Goal: Task Accomplishment & Management: Contribute content

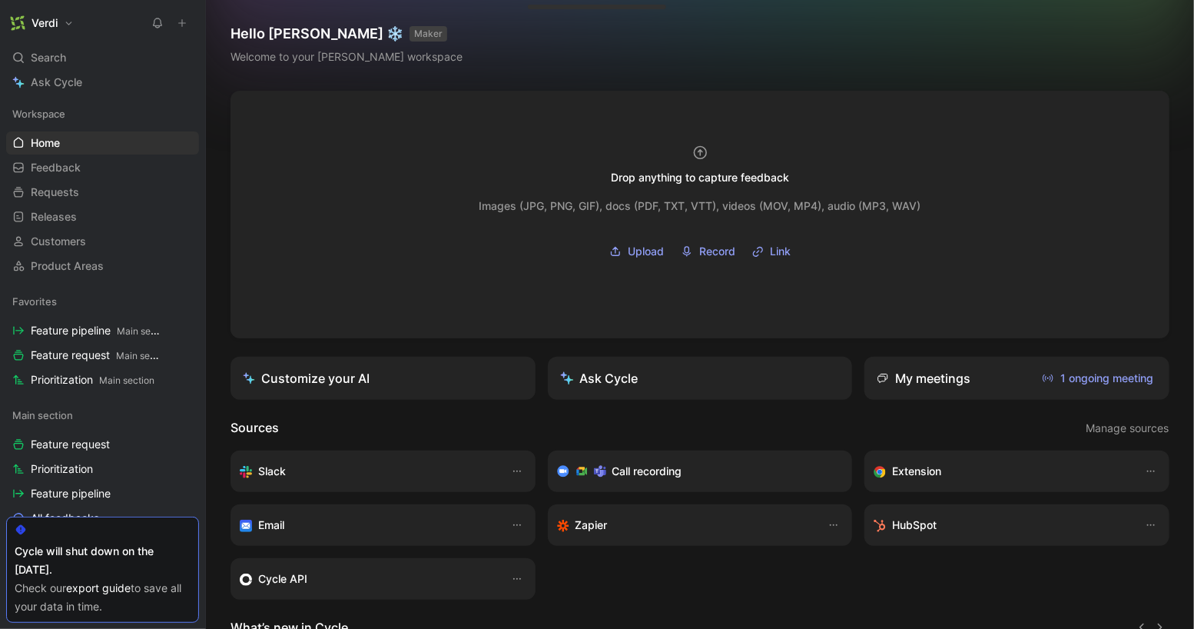
click at [184, 25] on icon at bounding box center [182, 23] width 11 height 11
click at [151, 56] on div "Search ⌘ K" at bounding box center [102, 57] width 193 height 23
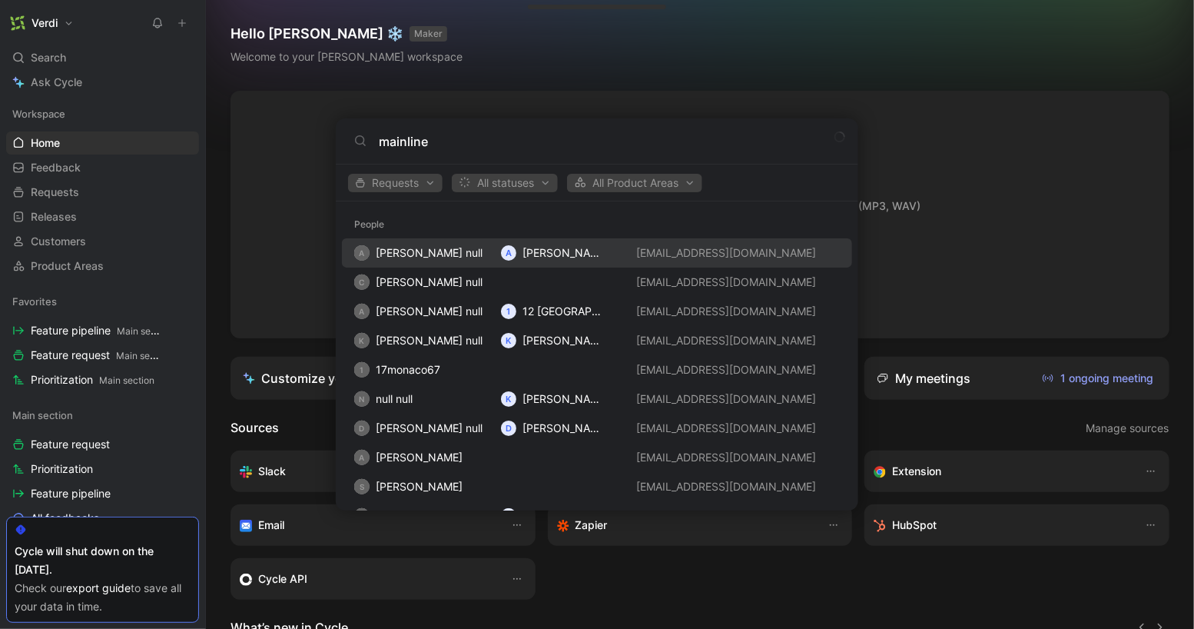
type input "mainline"
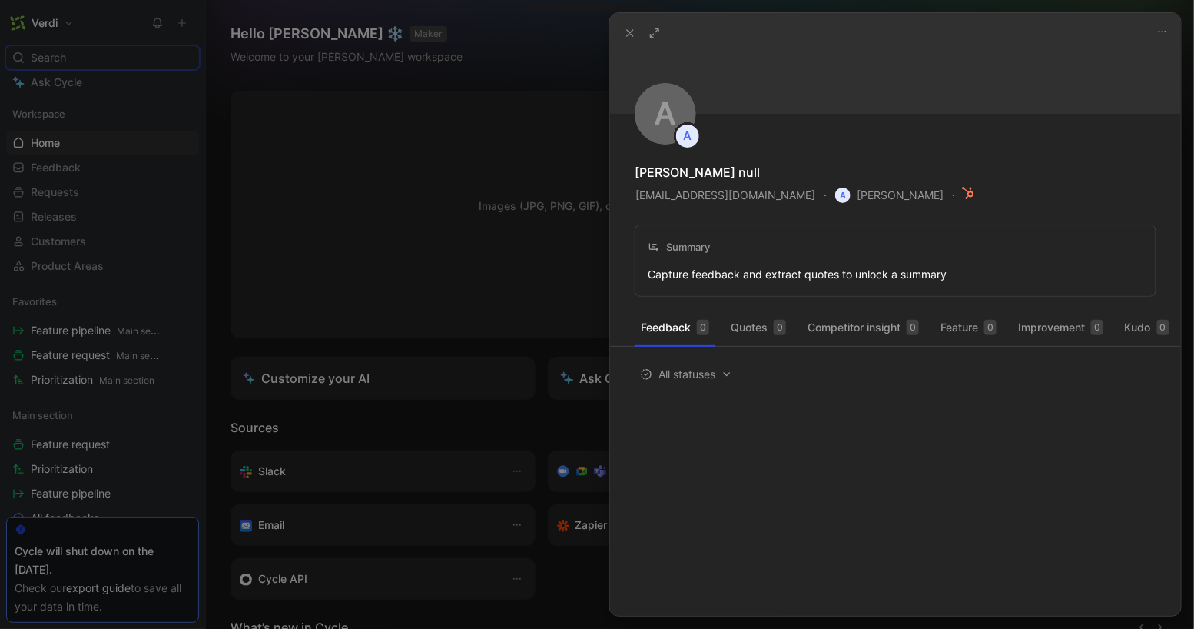
click at [636, 29] on icon at bounding box center [630, 33] width 12 height 12
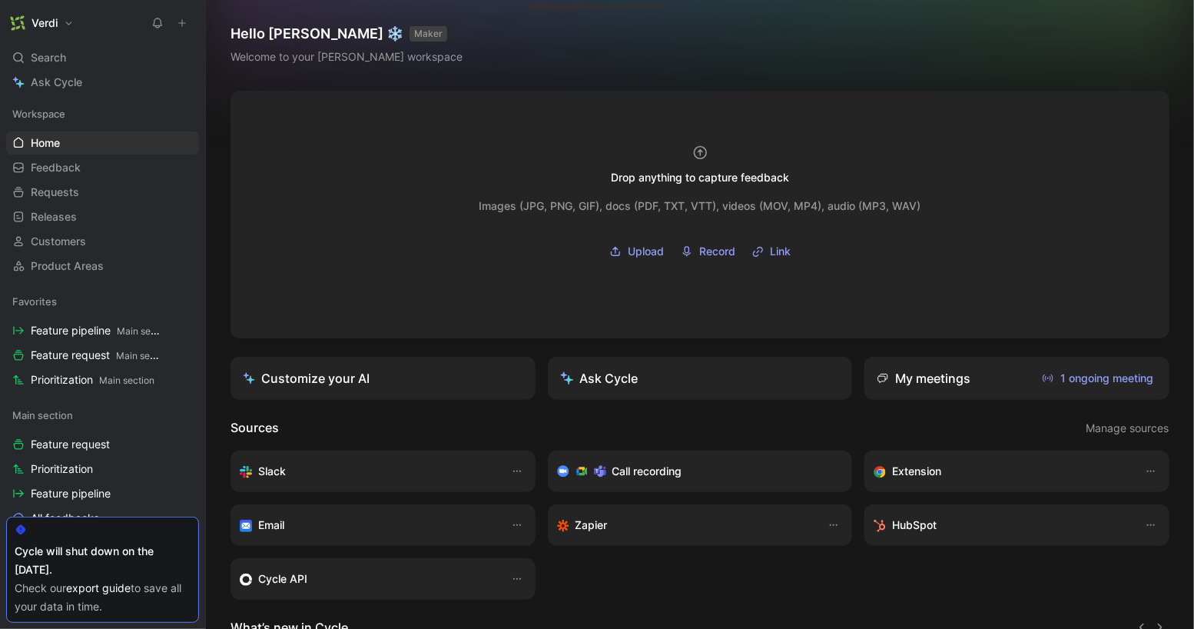
click at [178, 25] on icon at bounding box center [182, 23] width 11 height 11
click at [131, 19] on div "Verdi" at bounding box center [99, 23] width 187 height 22
click at [113, 54] on div "Search ⌘ K" at bounding box center [102, 57] width 193 height 23
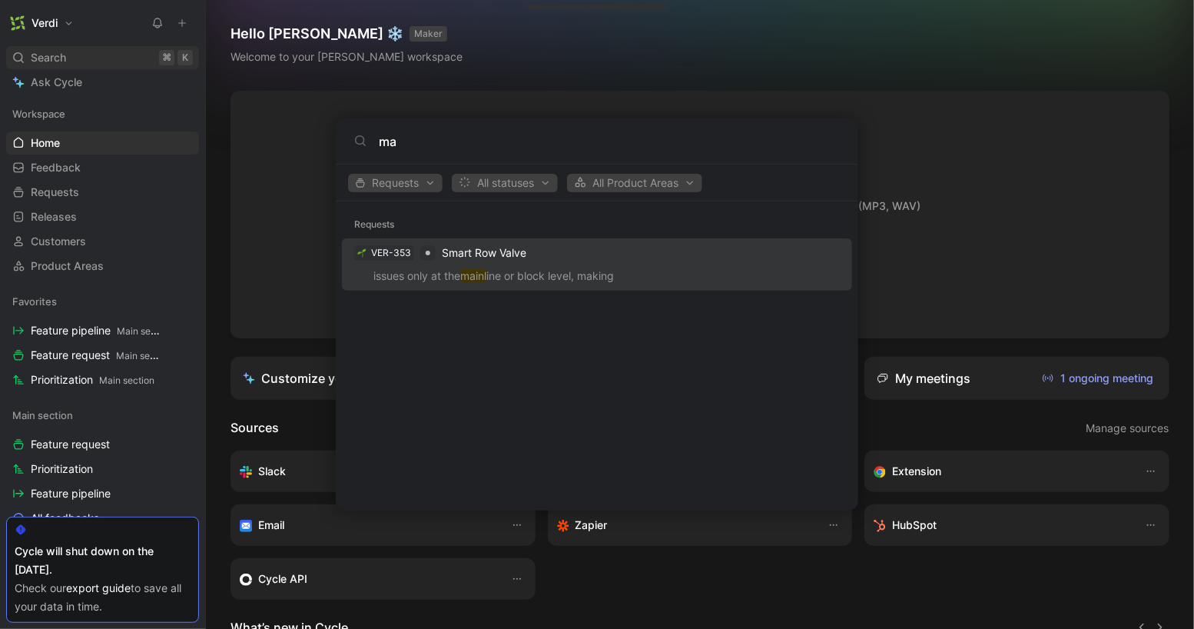
type input "m"
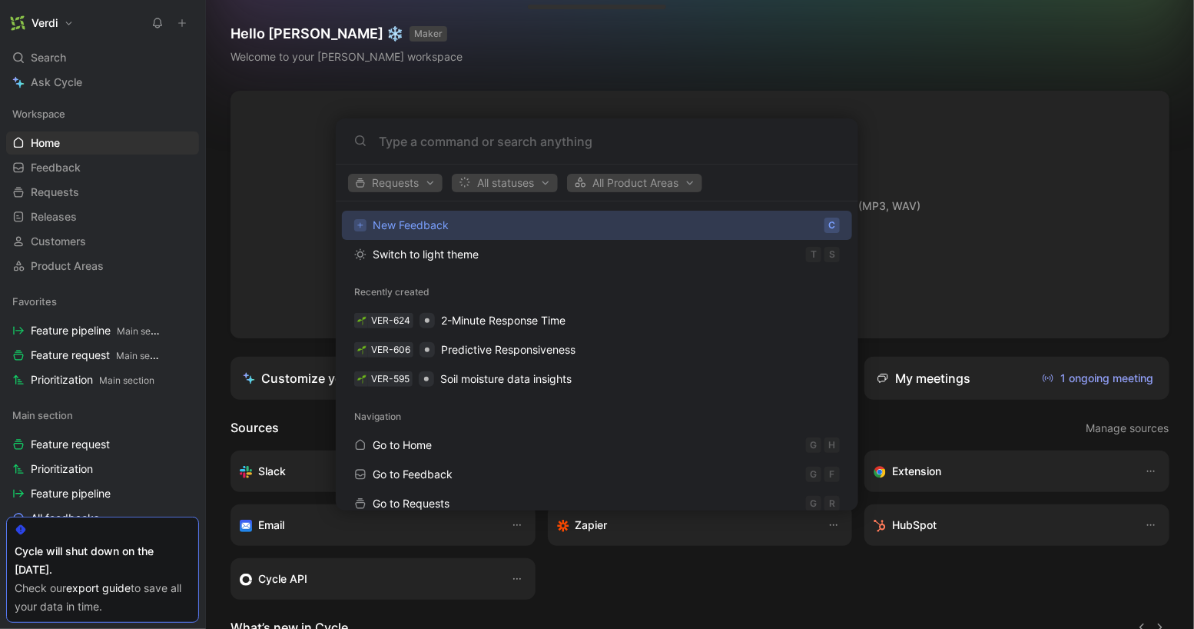
click at [236, 134] on body "Verdi Search ⌘ K Ask Cycle Workspace Home G then H Feedback G then F Requests G…" at bounding box center [597, 314] width 1194 height 629
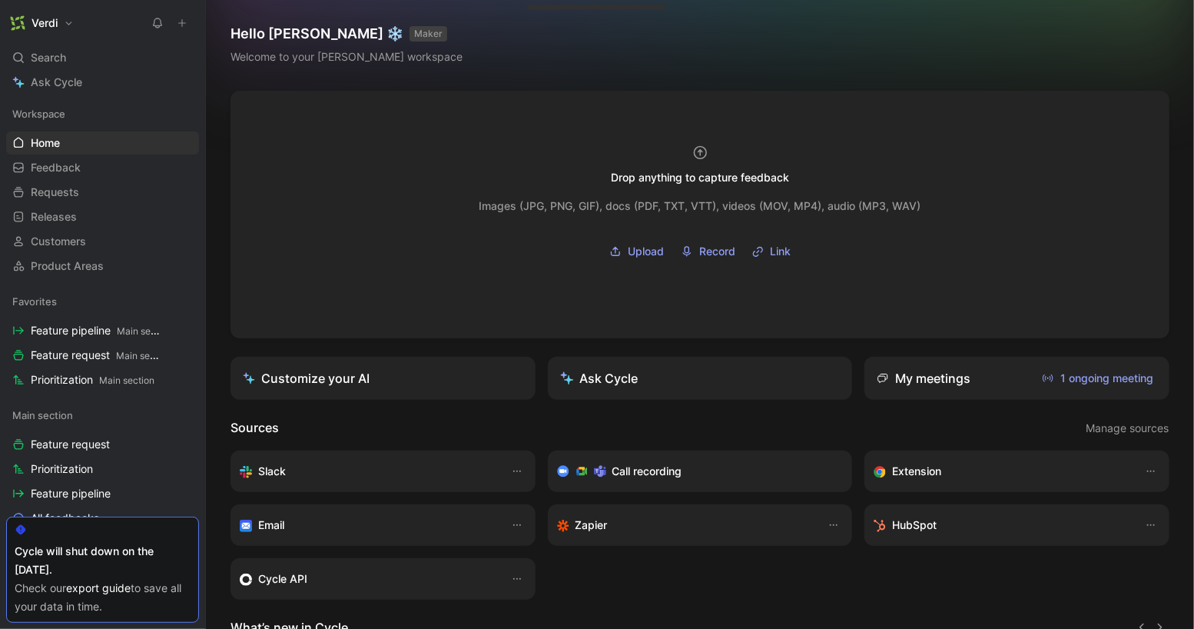
click at [181, 20] on icon at bounding box center [182, 23] width 11 height 11
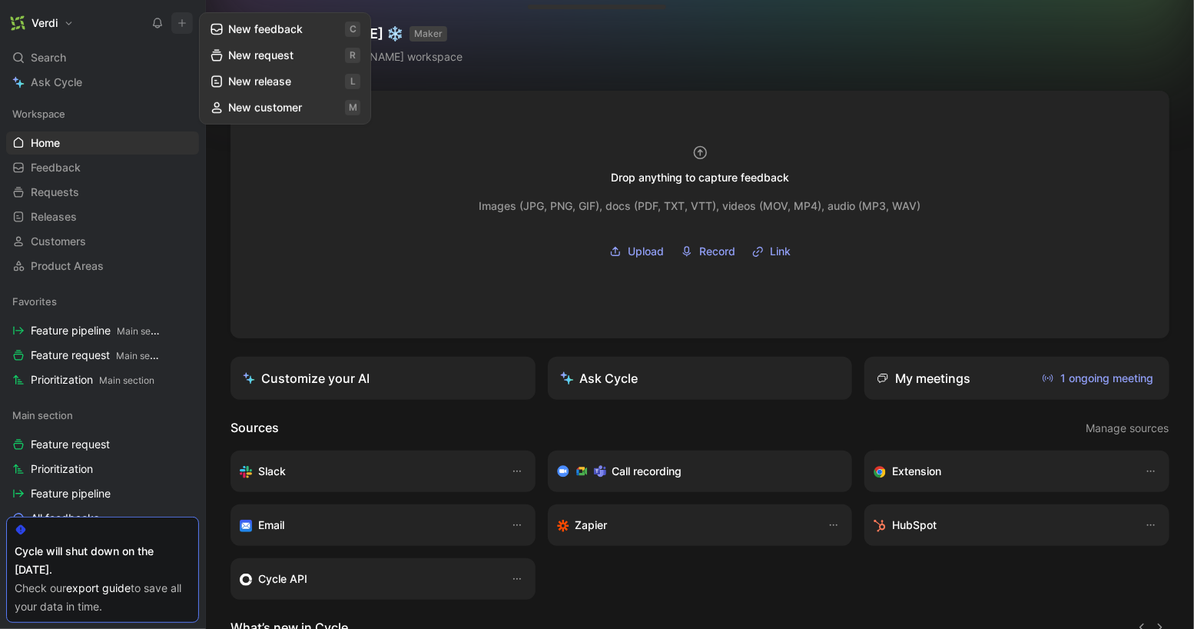
click at [255, 56] on button "New request r" at bounding box center [285, 55] width 164 height 26
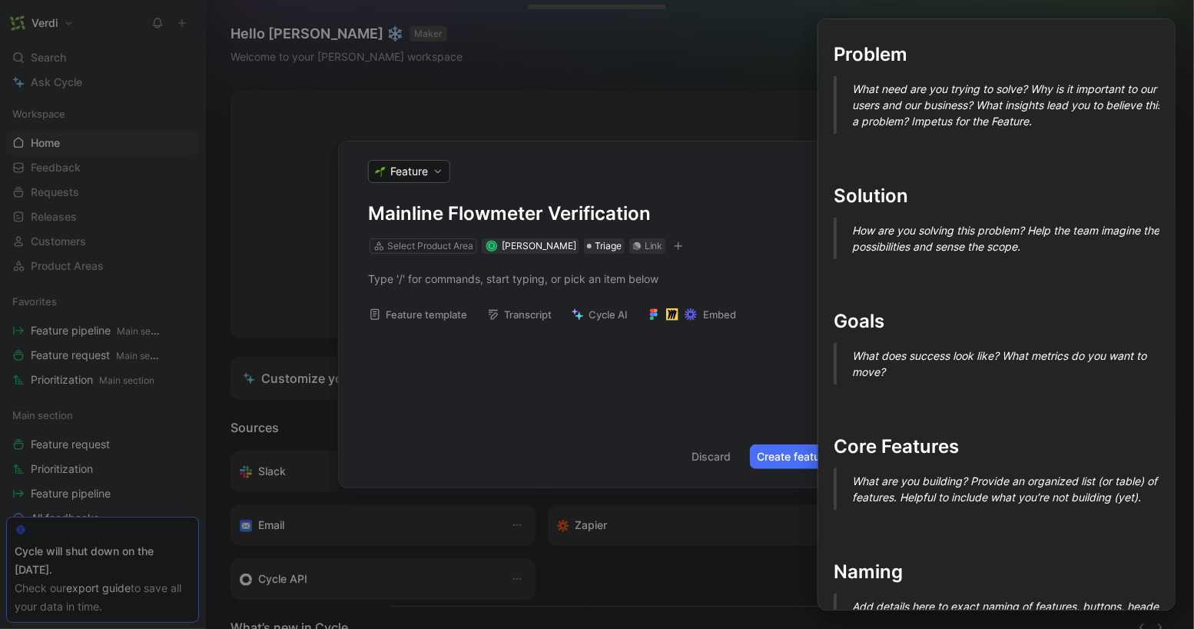
click at [449, 316] on button "Feature template" at bounding box center [418, 315] width 112 height 22
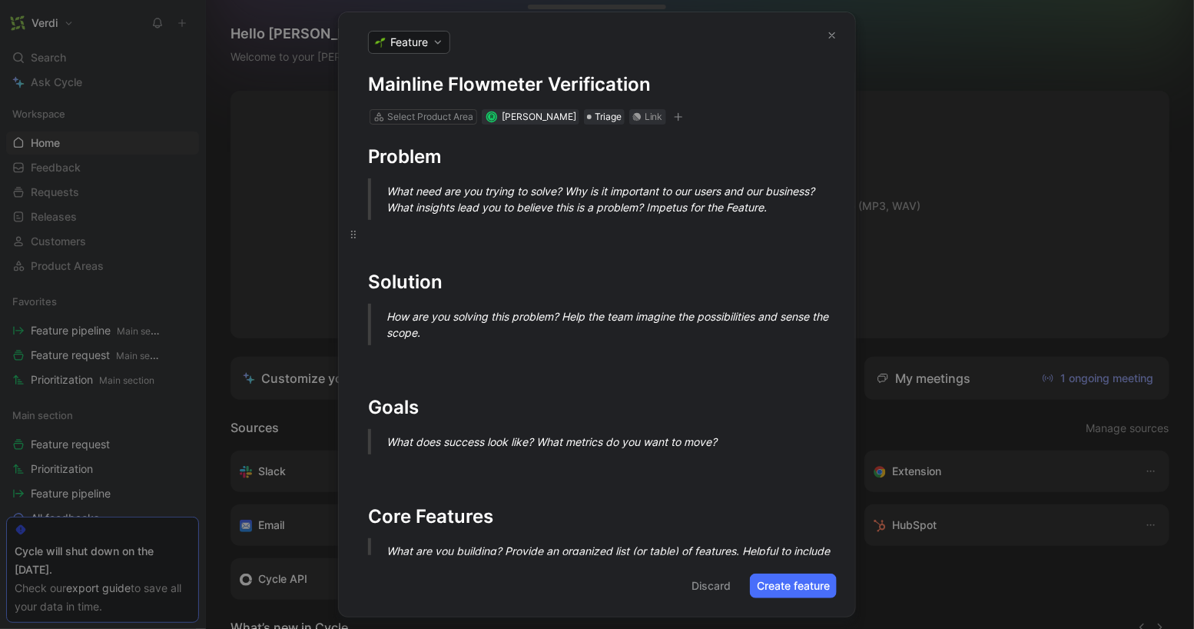
click at [433, 242] on p at bounding box center [597, 233] width 516 height 25
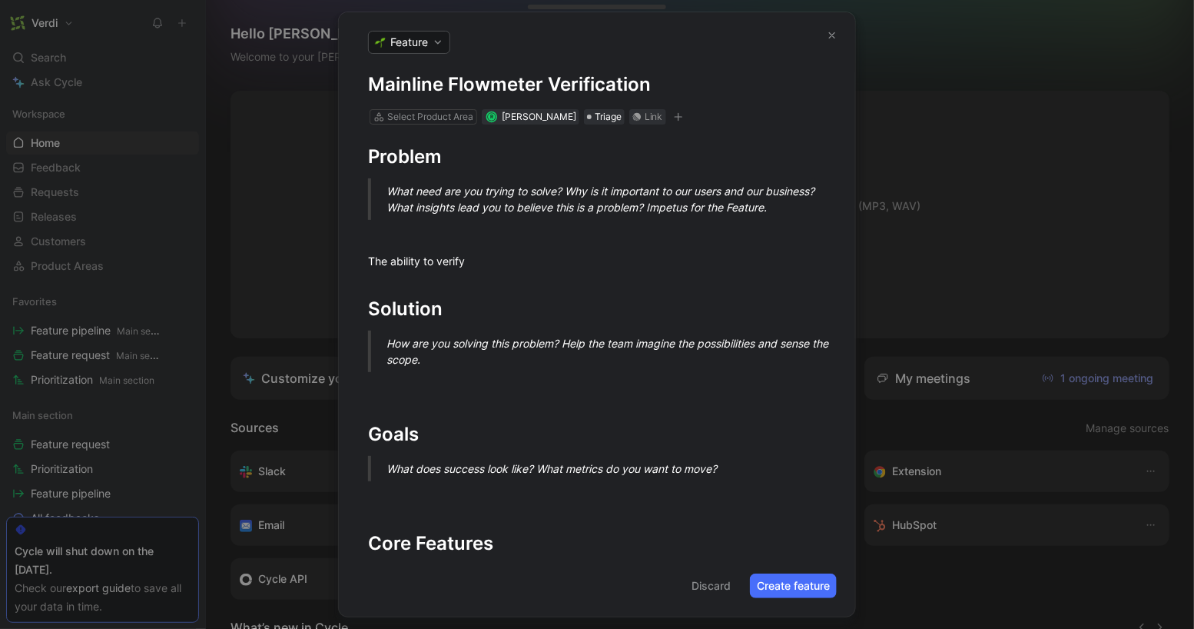
click at [431, 365] on div "How are you solving this problem? Help the team imagine the possibilities and s…" at bounding box center [616, 351] width 458 height 32
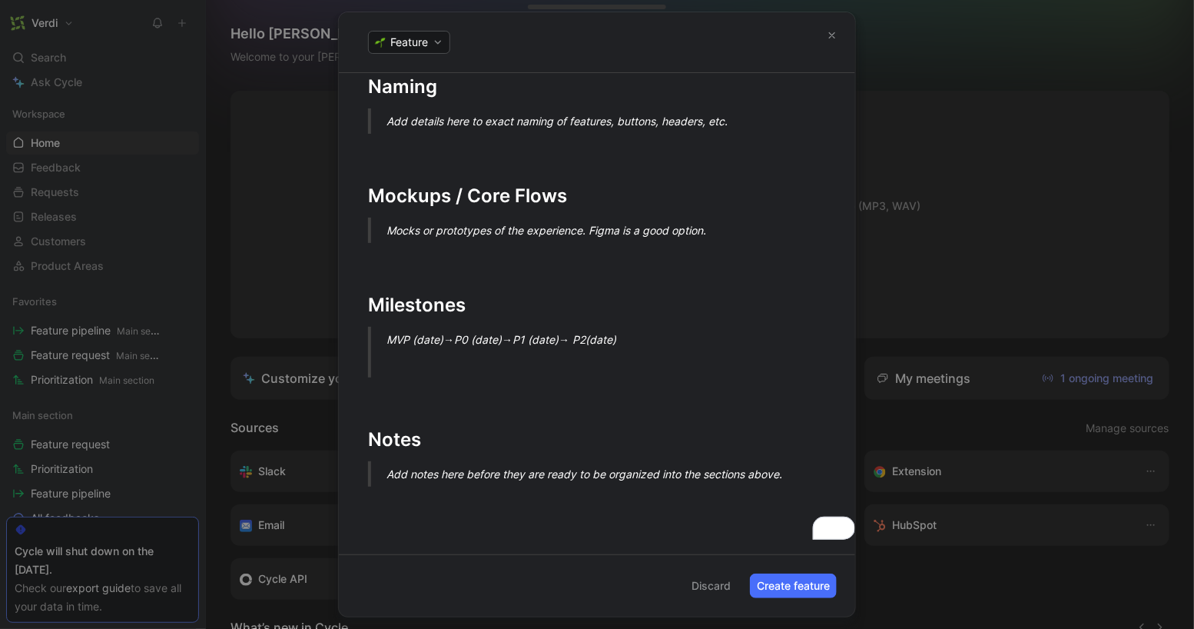
scroll to position [597, 0]
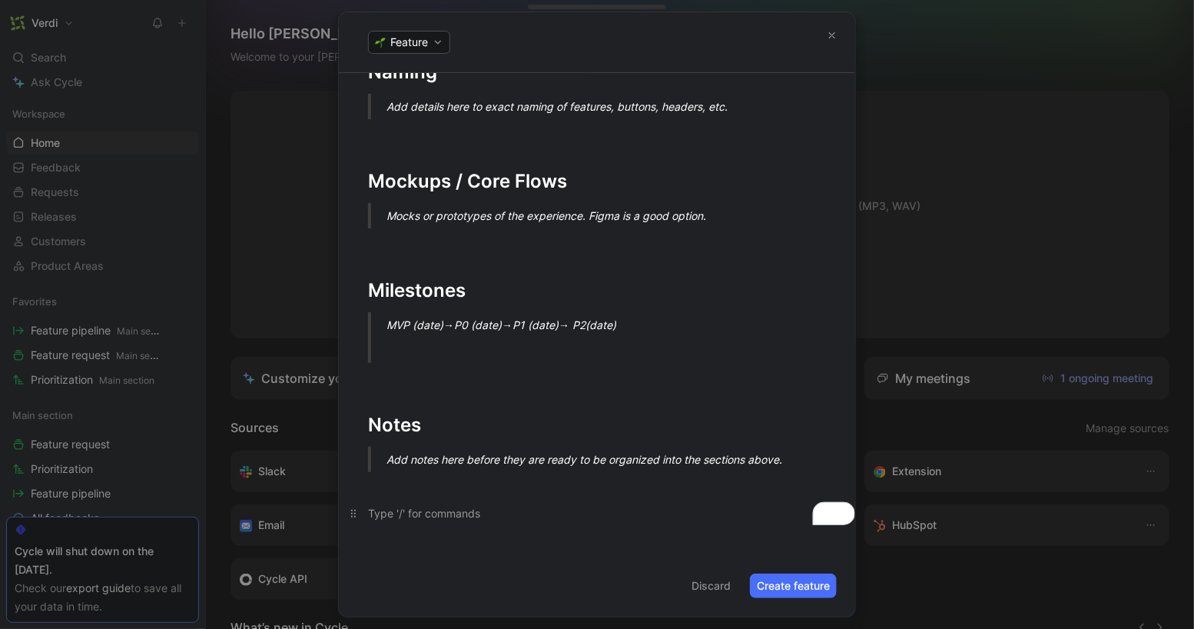
click at [411, 513] on div "To enrich screen reader interactions, please activate Accessibility in Grammarl…" at bounding box center [597, 513] width 458 height 16
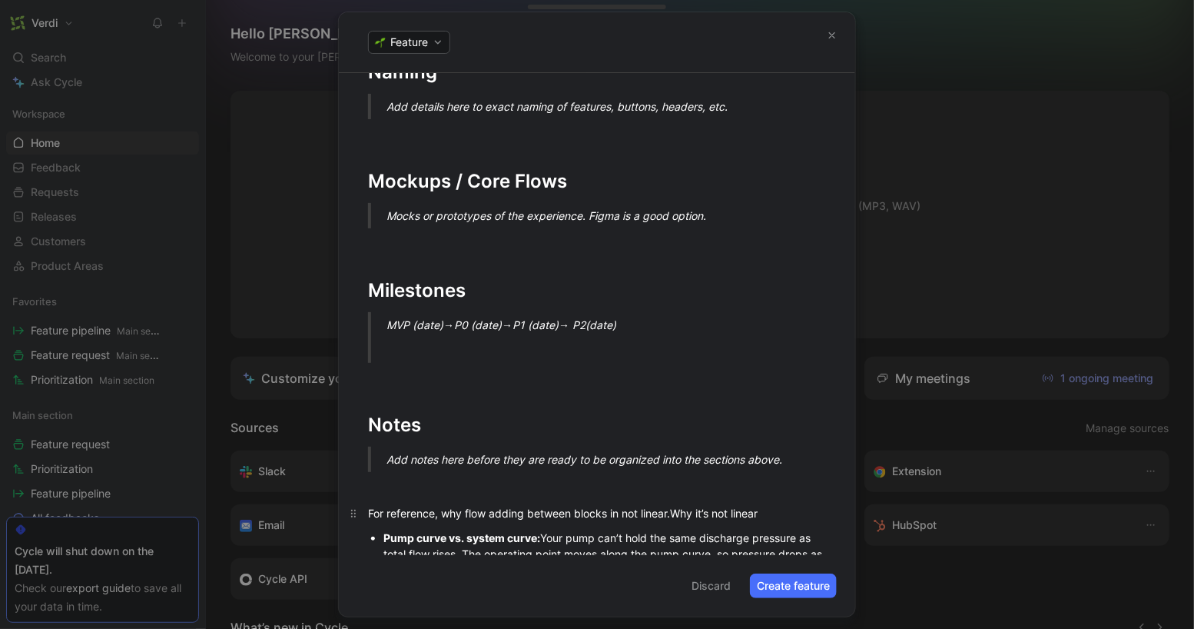
scroll to position [1514, 0]
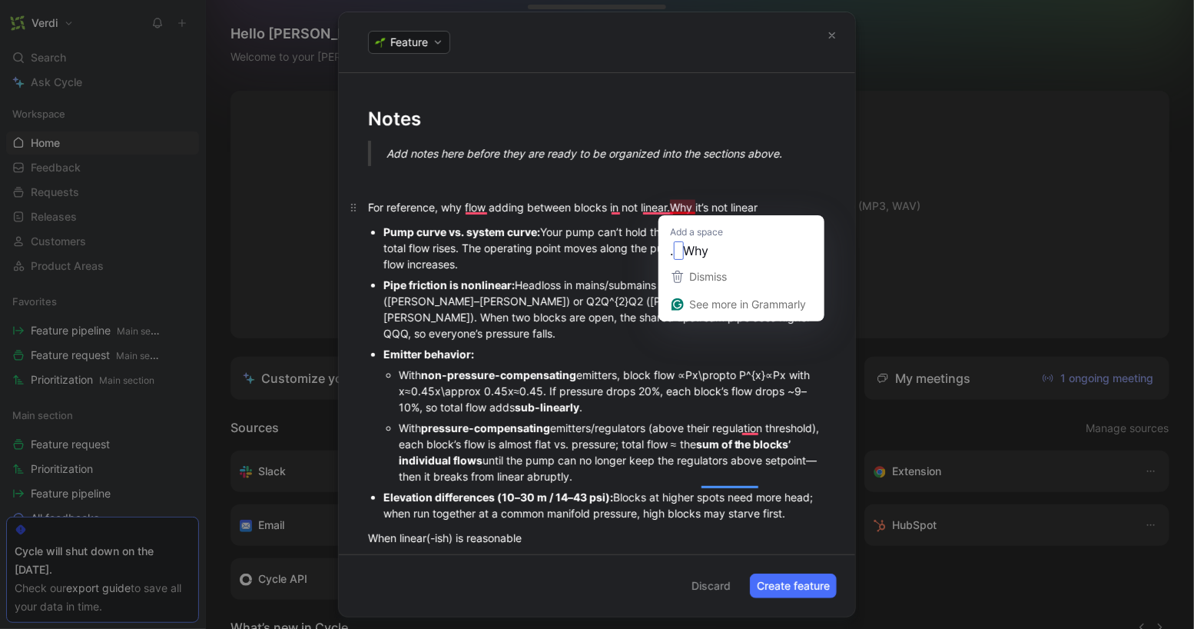
click at [676, 204] on div "For reference, why flow adding between blocks in not linear.Why it’s not linear" at bounding box center [597, 207] width 458 height 16
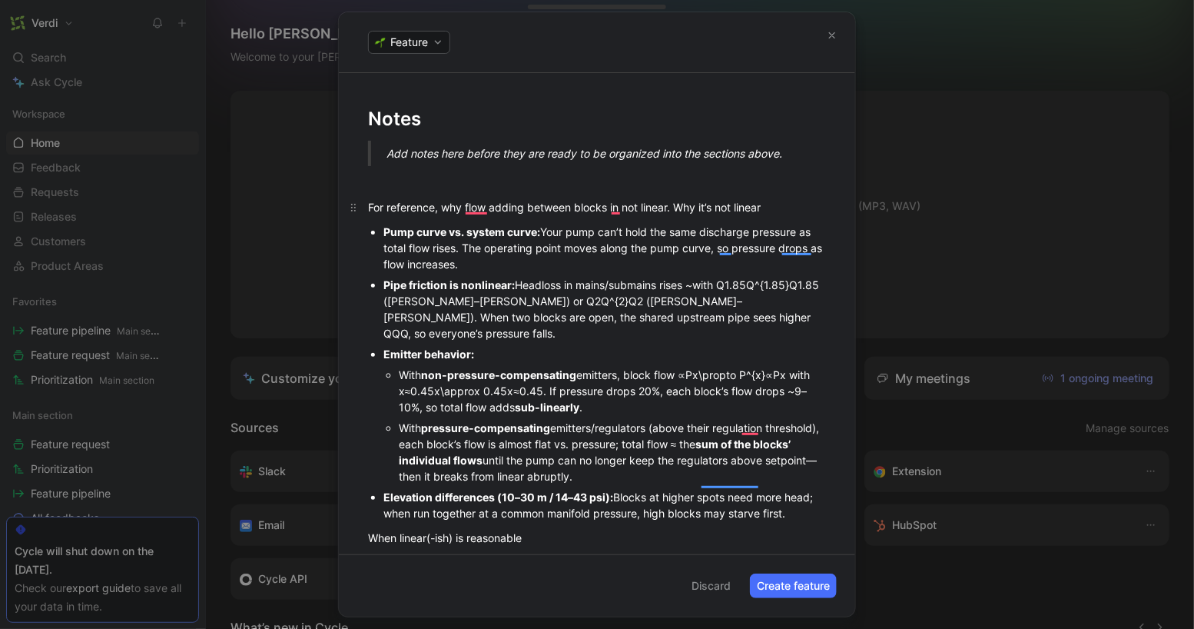
click at [505, 207] on div "For reference, why flow adding between blocks in not linear. Why it’s not linear" at bounding box center [597, 207] width 458 height 16
click at [526, 208] on div "For reference, why flow adding between blocks in not linear. Why it’s not linear" at bounding box center [597, 207] width 458 height 16
click at [510, 208] on div "For reference, why flow adding between blocks in not linear. Why it’s not linear" at bounding box center [597, 207] width 458 height 16
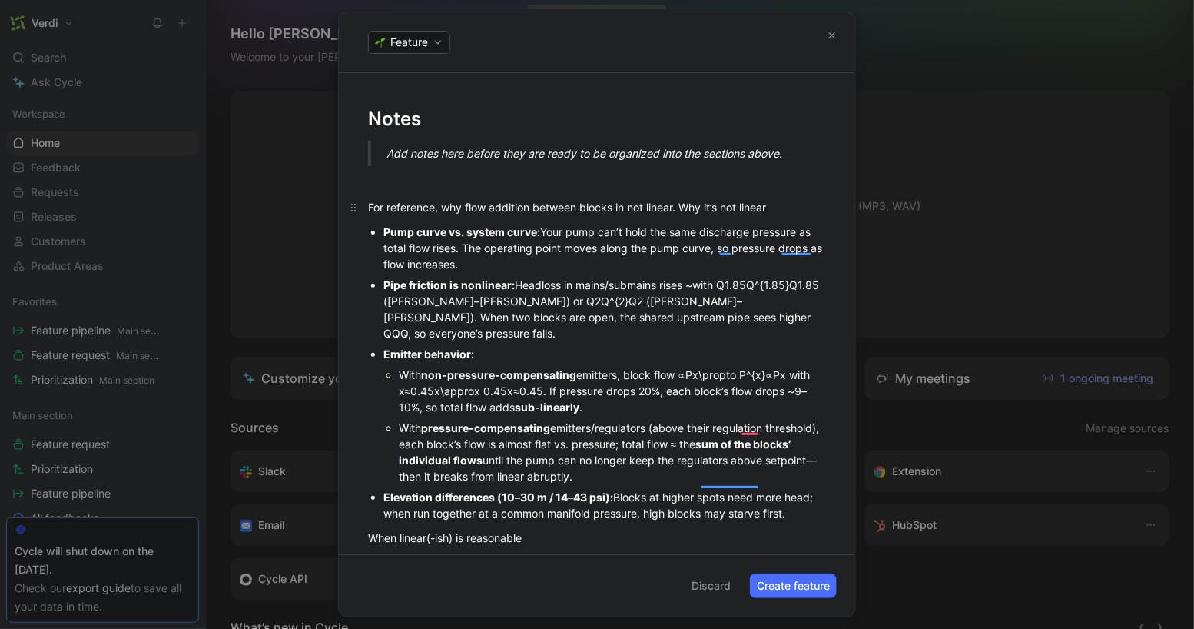
click at [628, 208] on div "For reference, why flow addition between blocks in not linear. Why it’s not lin…" at bounding box center [597, 207] width 458 height 16
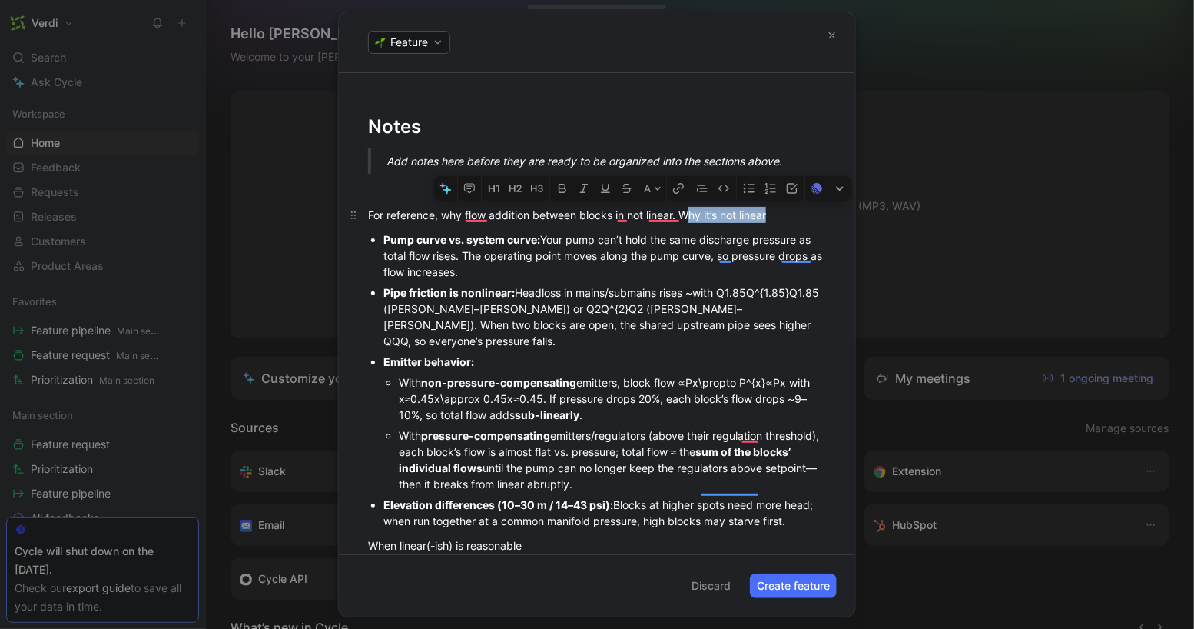
drag, startPoint x: 771, startPoint y: 212, endPoint x: 690, endPoint y: 212, distance: 80.7
click at [690, 212] on div "For reference, why flow addition between blocks in not linear. Why it’s not lin…" at bounding box center [597, 215] width 458 height 16
click at [626, 218] on div "For reference, why flow addition between blocks in not linear. Why it’s not lin…" at bounding box center [597, 215] width 458 height 16
drag, startPoint x: 796, startPoint y: 207, endPoint x: 682, endPoint y: 208, distance: 113.7
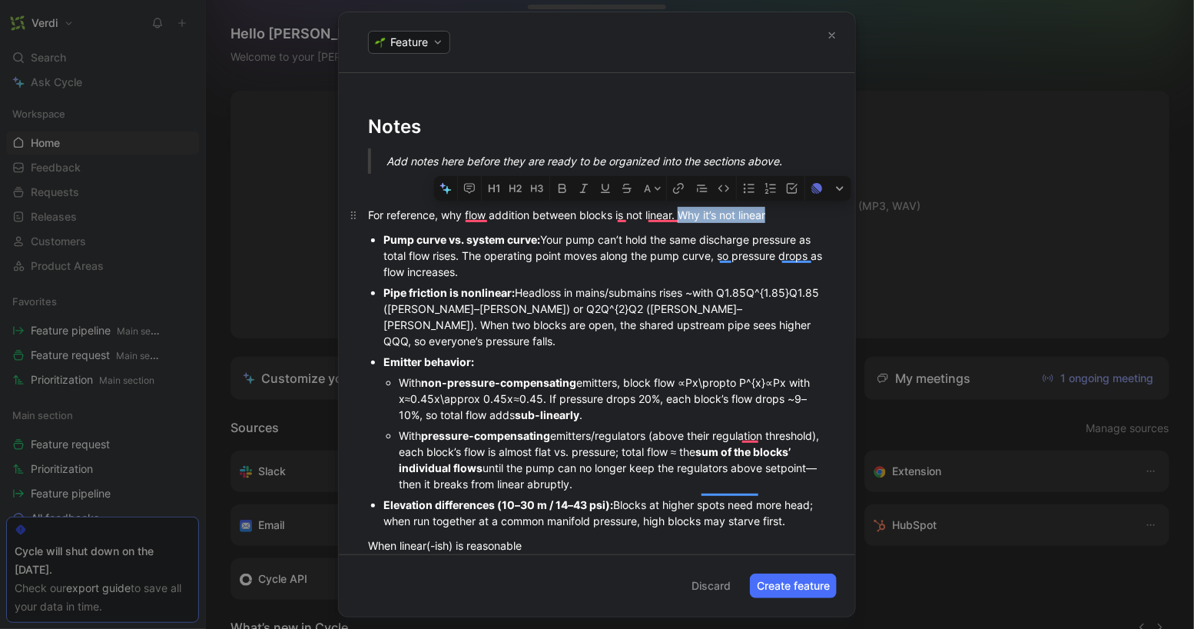
click at [682, 208] on div "For reference, why flow addition between blocks is not linear. Why it’s not lin…" at bounding box center [597, 215] width 458 height 16
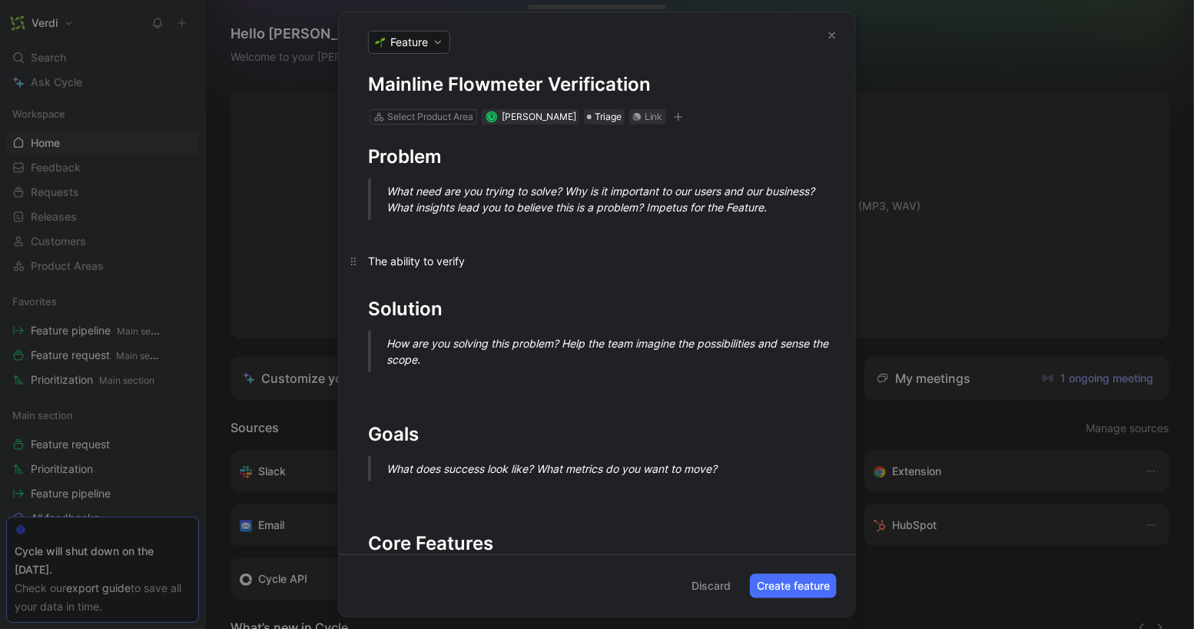
click at [541, 257] on div "The ability to verify" at bounding box center [597, 261] width 458 height 16
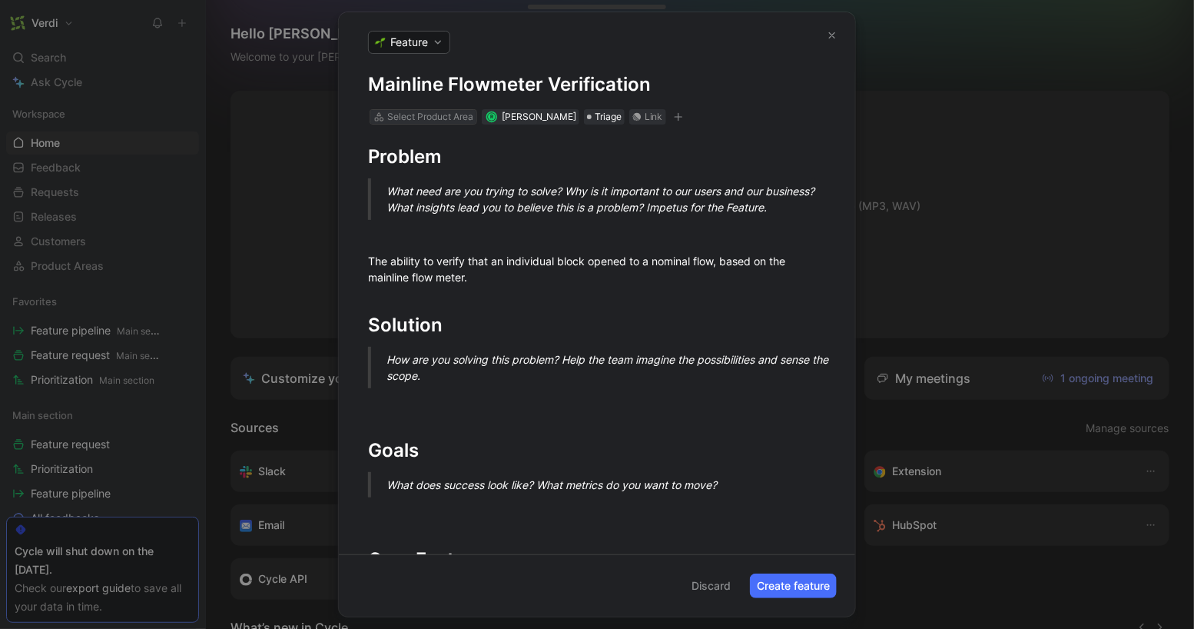
click at [453, 117] on div "Select Product Area" at bounding box center [430, 116] width 86 height 15
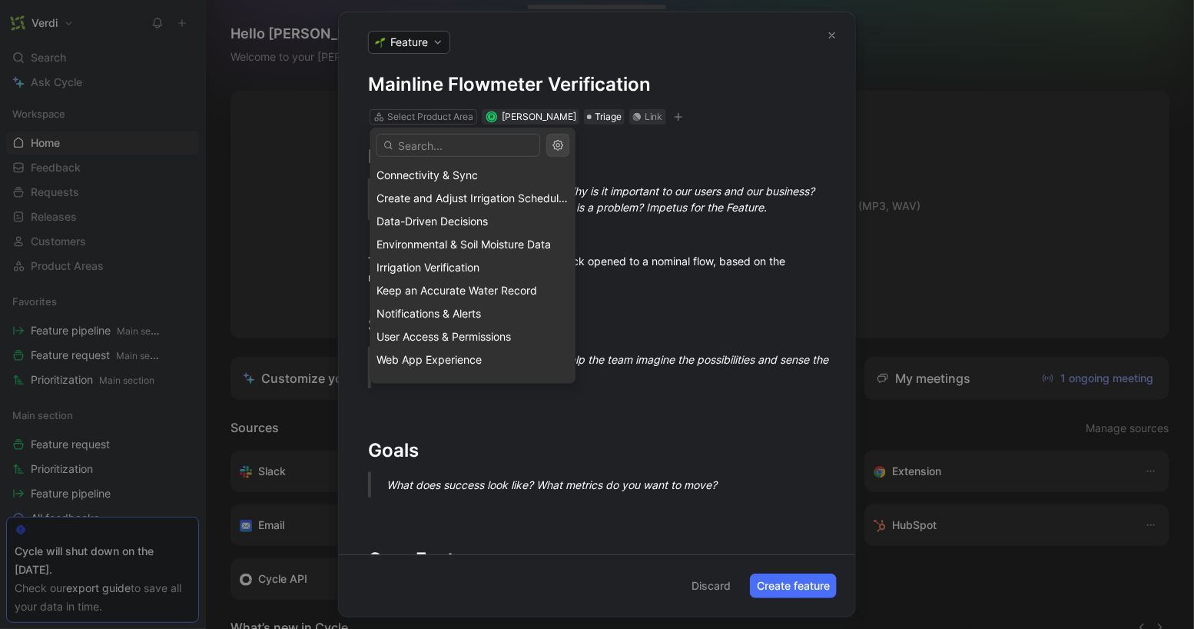
scroll to position [189, 0]
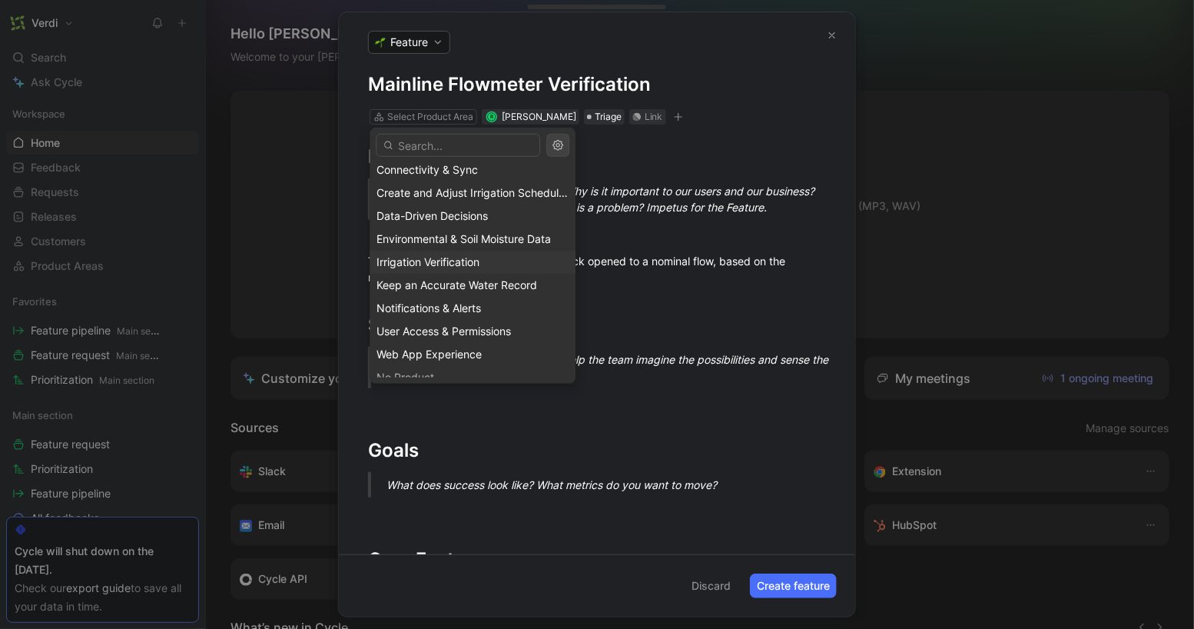
click at [473, 253] on div "Irrigation Verification" at bounding box center [473, 262] width 192 height 18
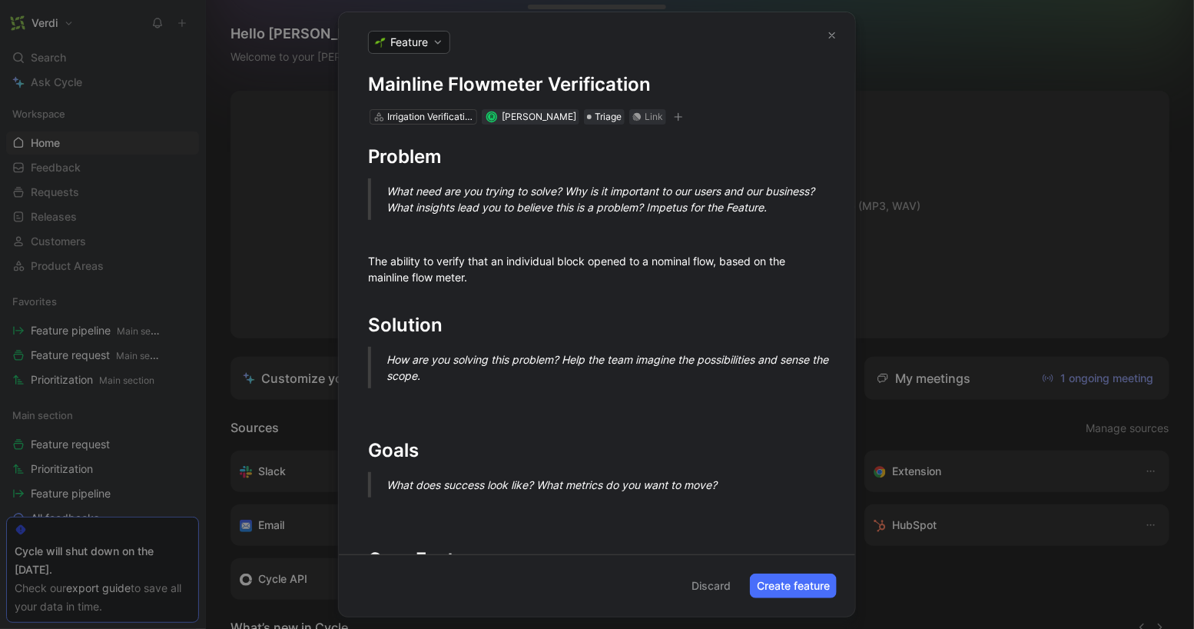
click at [762, 581] on button "Create feature" at bounding box center [793, 585] width 87 height 25
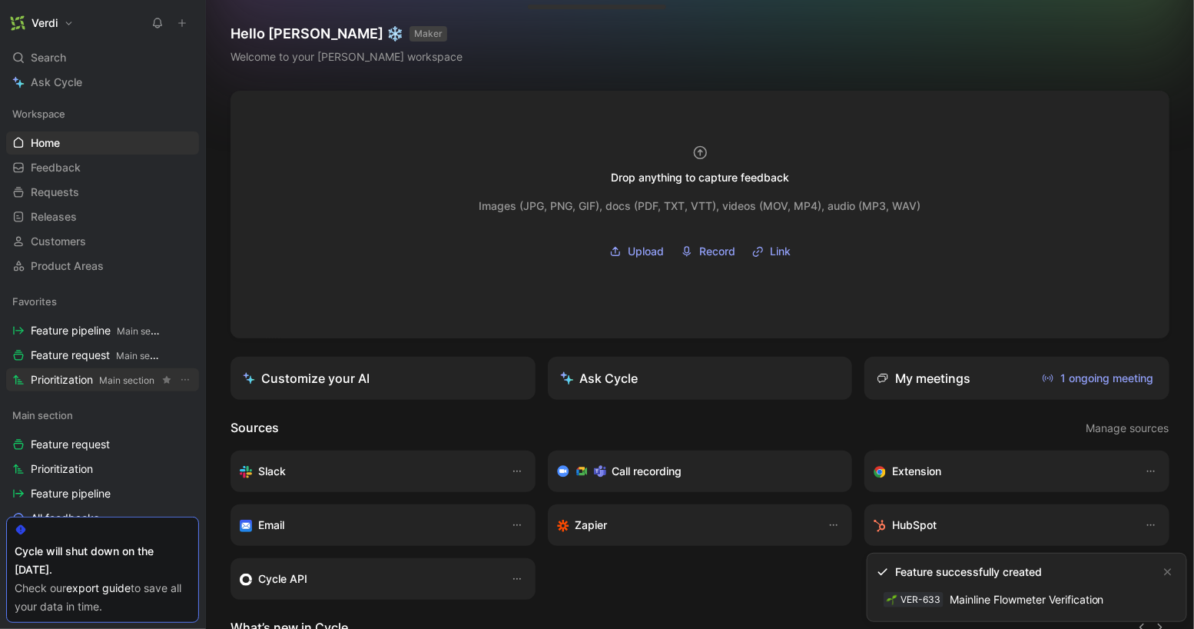
click at [88, 379] on span "Prioritization Main section" at bounding box center [93, 380] width 124 height 16
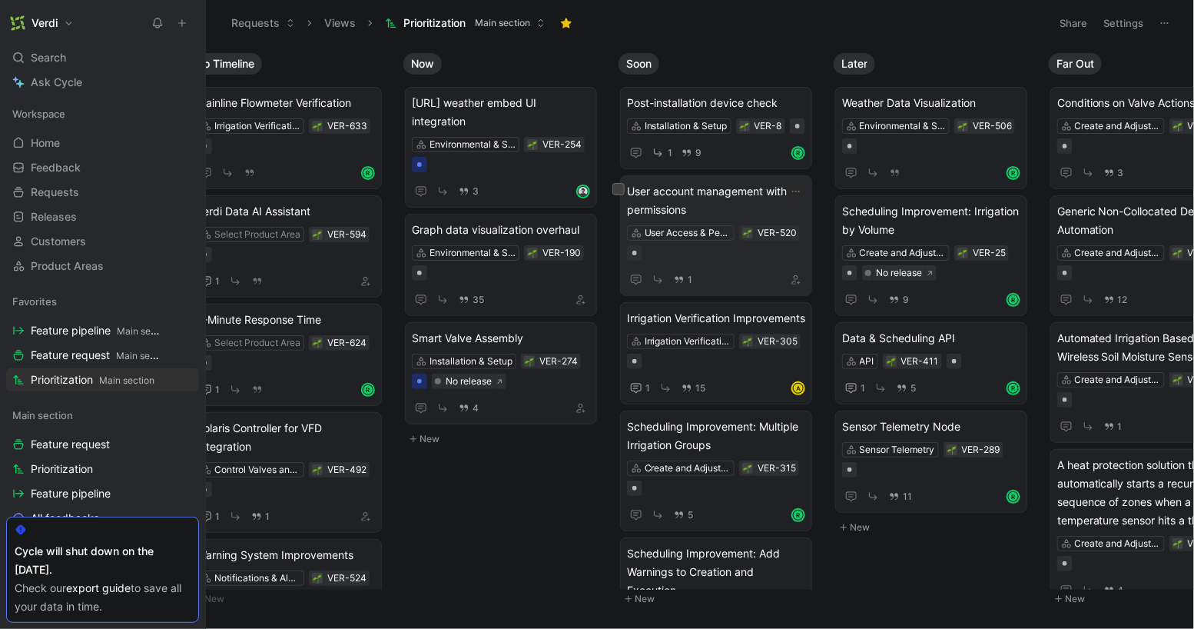
scroll to position [0, 50]
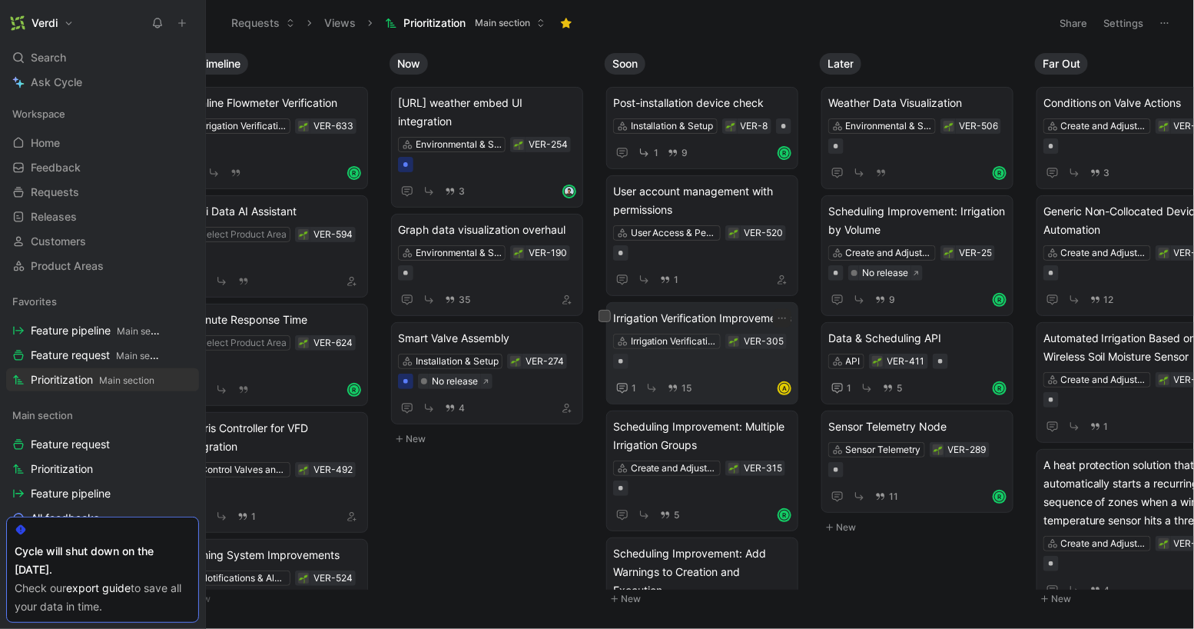
click at [704, 315] on span "Irrigation Verification Improvements" at bounding box center [702, 318] width 178 height 18
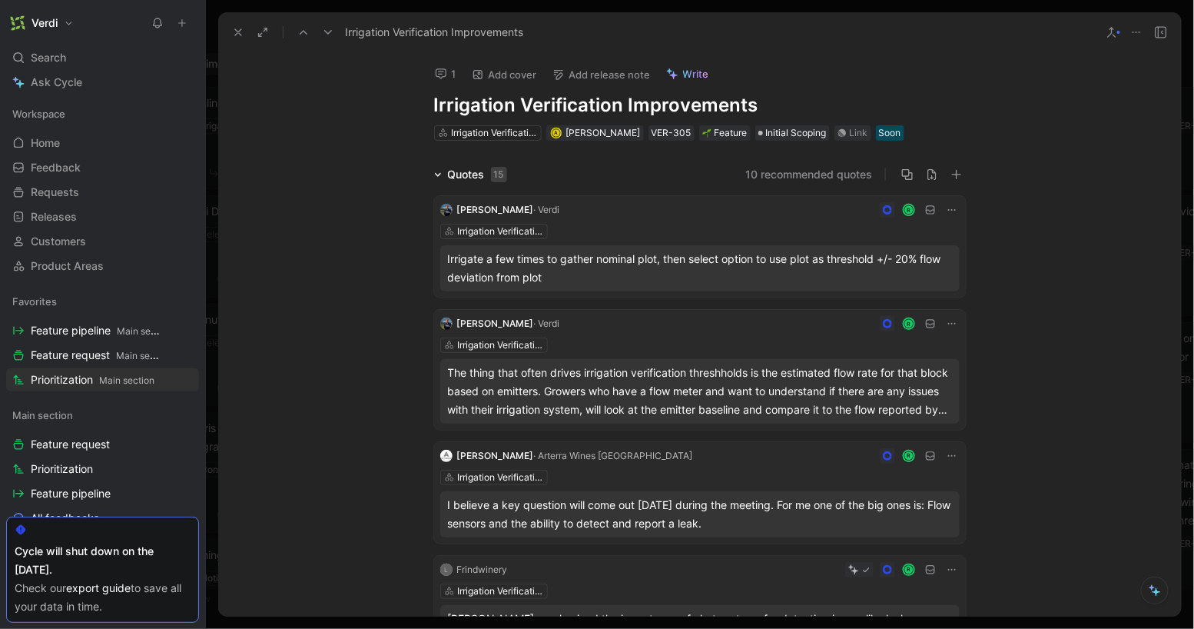
scroll to position [14, 0]
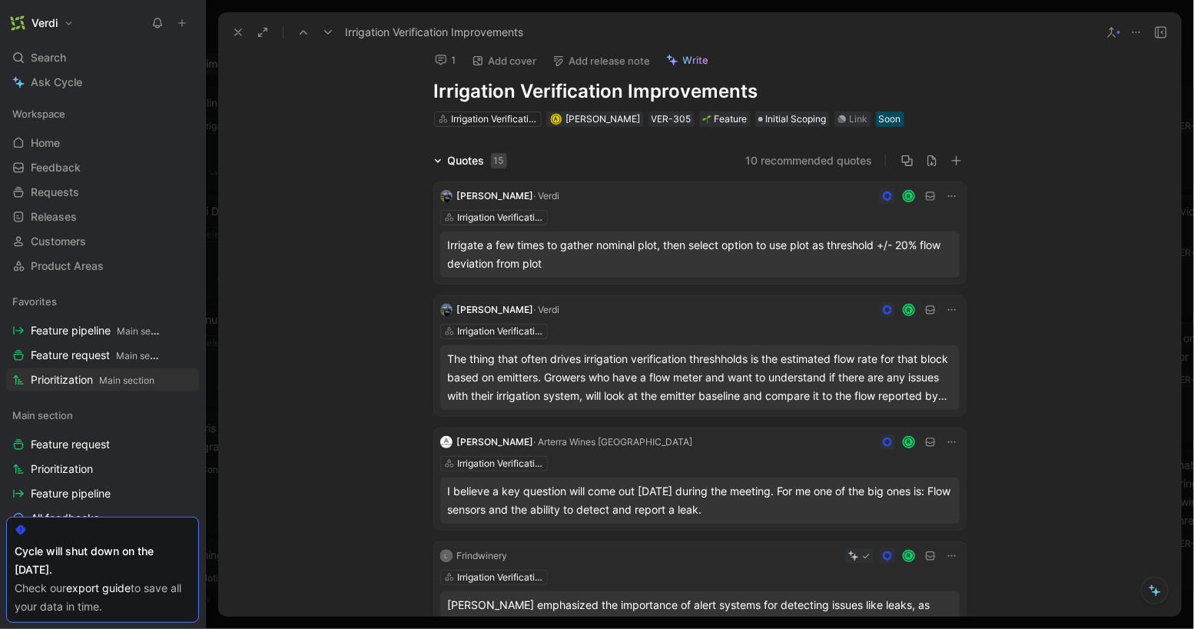
click at [432, 158] on div "Quotes 15" at bounding box center [470, 160] width 85 height 18
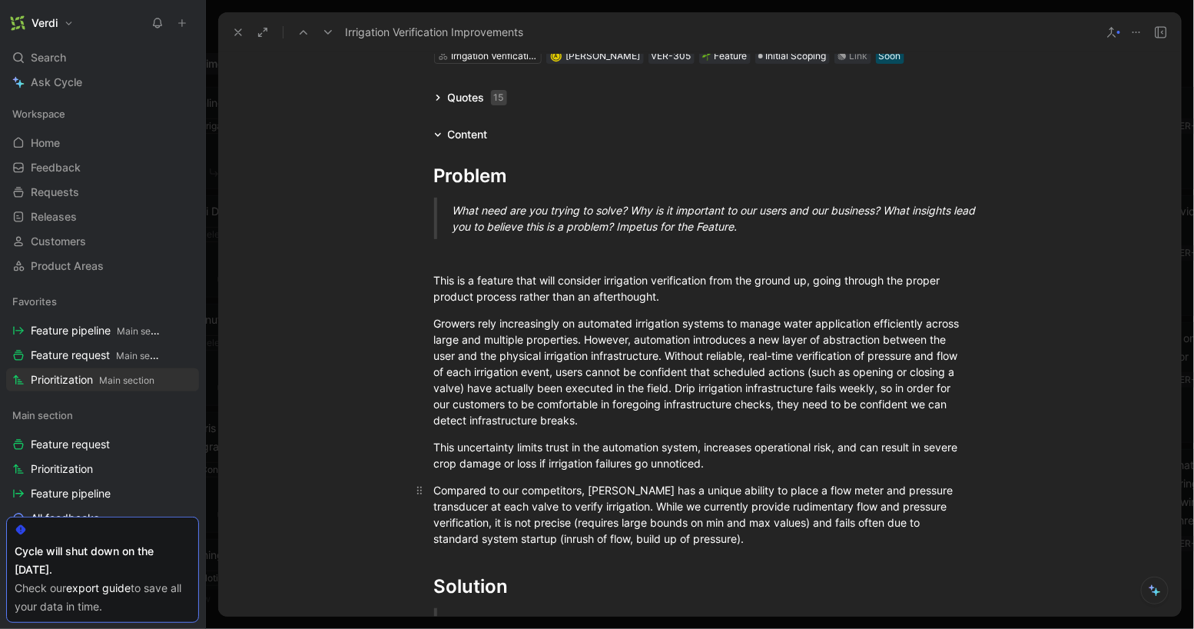
scroll to position [0, 0]
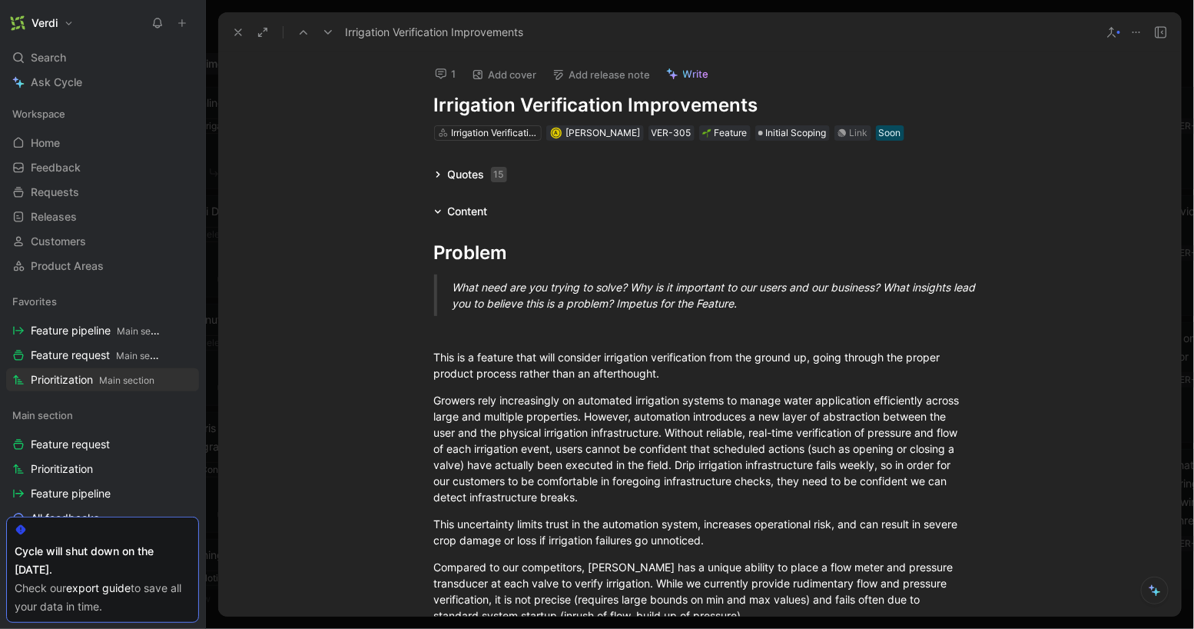
click at [525, 103] on h1 "Irrigation Verification Improvements" at bounding box center [700, 105] width 532 height 25
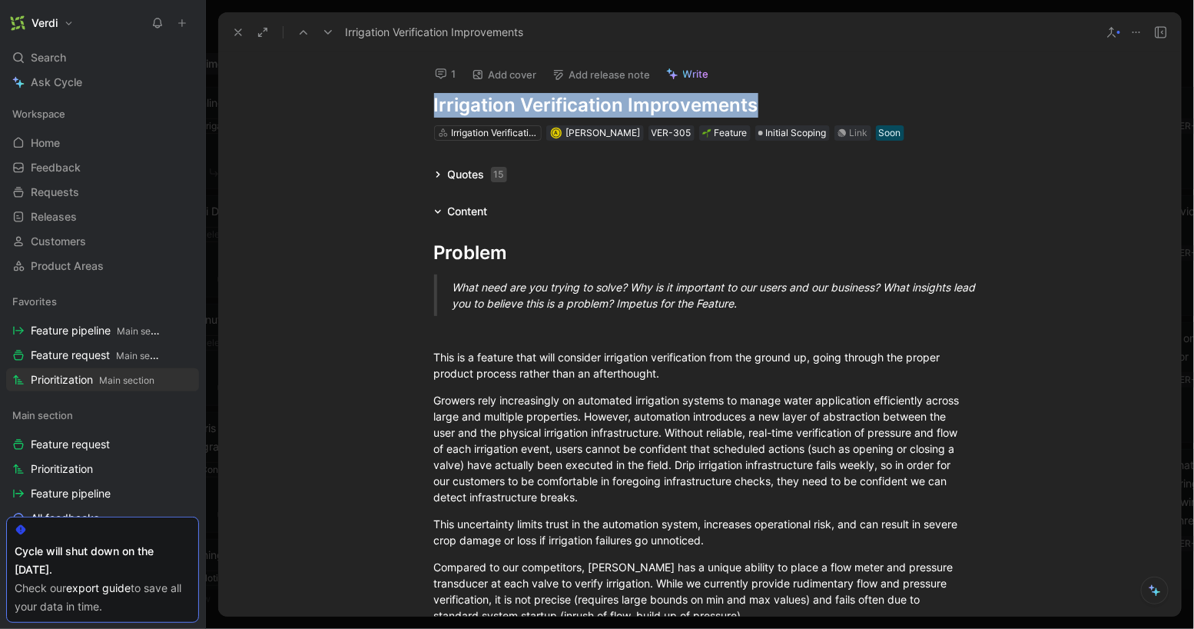
click at [525, 103] on h1 "Irrigation Verification Improvements" at bounding box center [700, 105] width 532 height 25
click at [630, 105] on h1 "Irrigation Verification Improvements" at bounding box center [700, 105] width 532 height 25
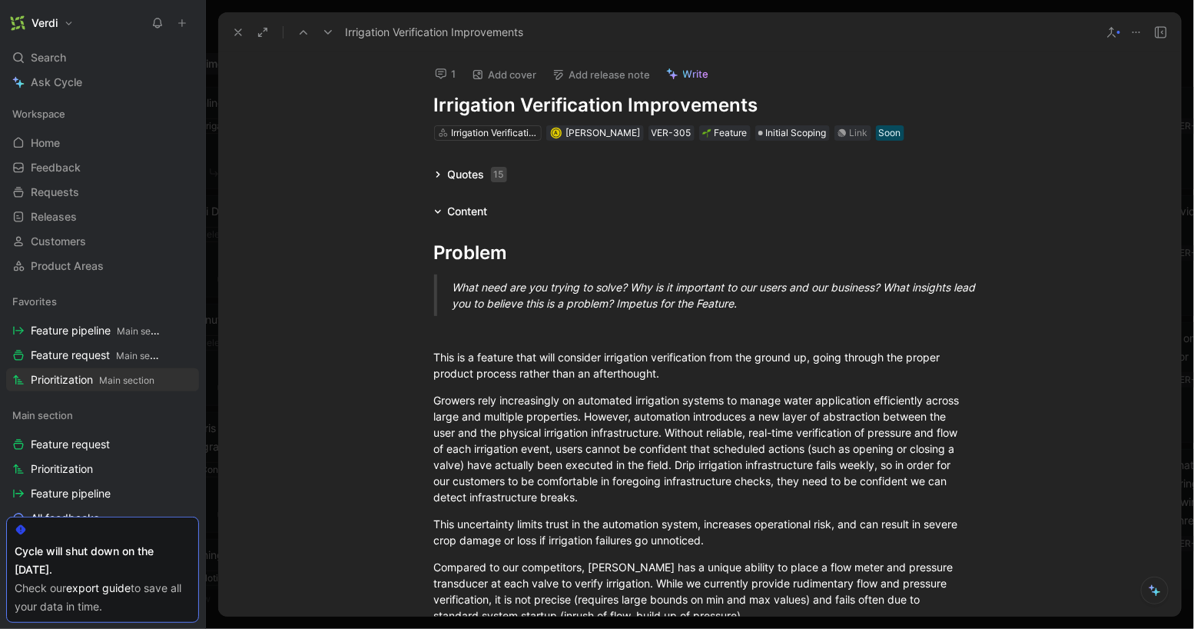
click at [624, 108] on h1 "Irrigation Verification Improvements" at bounding box center [700, 105] width 532 height 25
click at [668, 244] on div "Problem" at bounding box center [700, 253] width 532 height 28
click at [630, 307] on div "What need are you trying to solve? Why is it important to our users and our bus…" at bounding box center [719, 295] width 532 height 32
click at [237, 38] on icon at bounding box center [238, 32] width 12 height 12
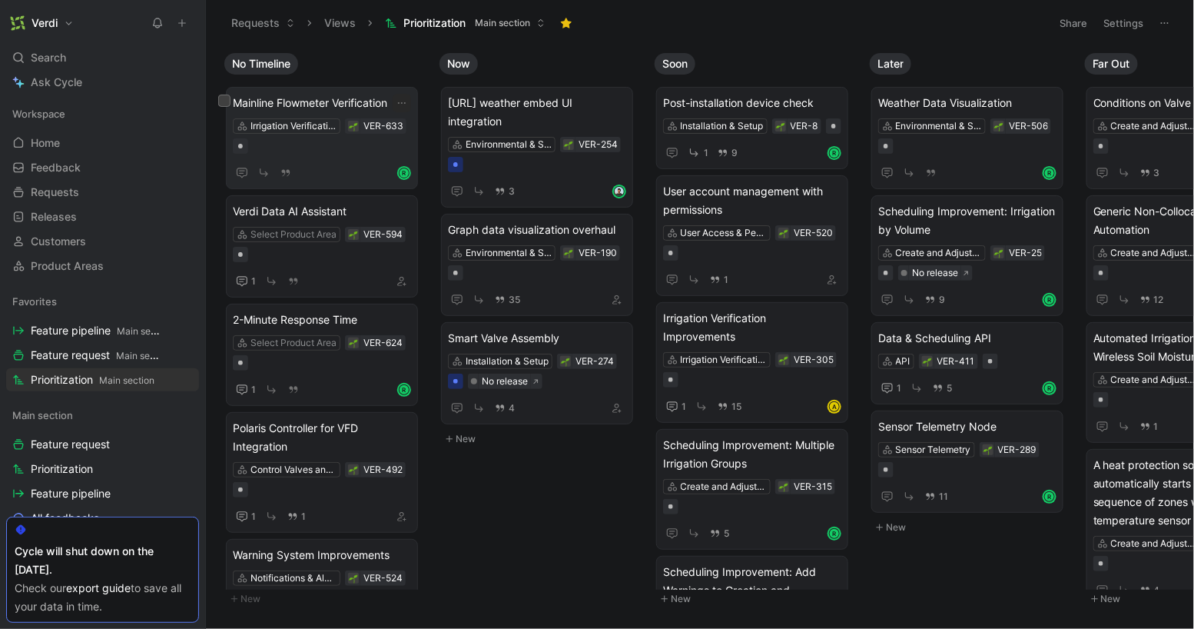
click at [358, 105] on span "Mainline Flowmeter Verification" at bounding box center [322, 103] width 178 height 18
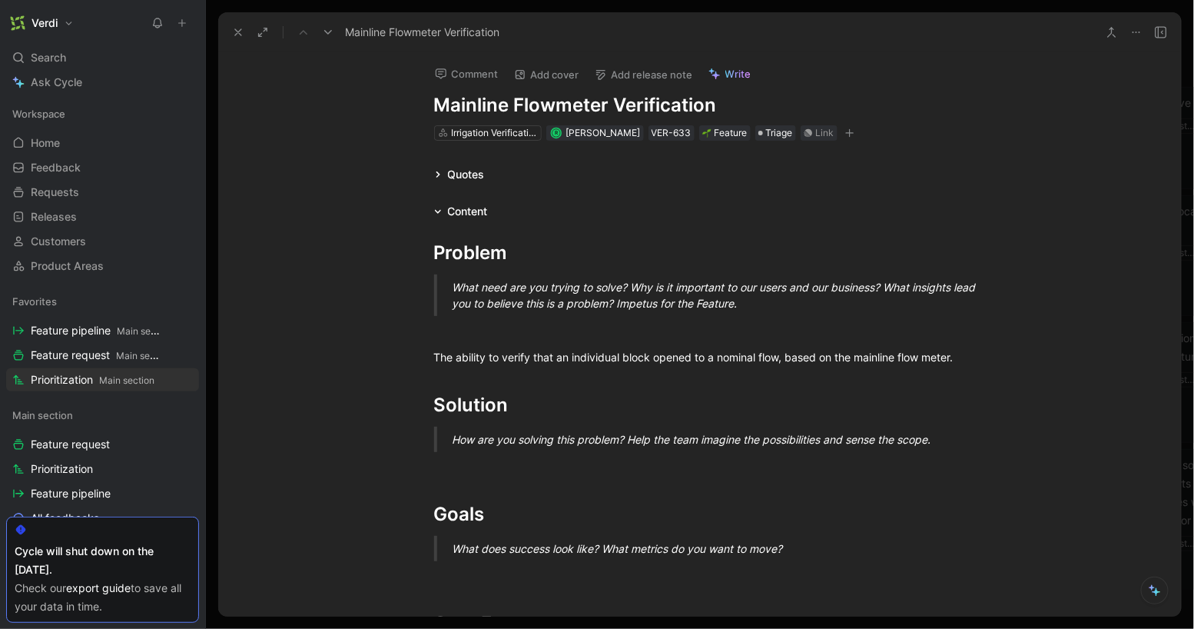
click at [1134, 32] on use at bounding box center [1137, 33] width 8 height 2
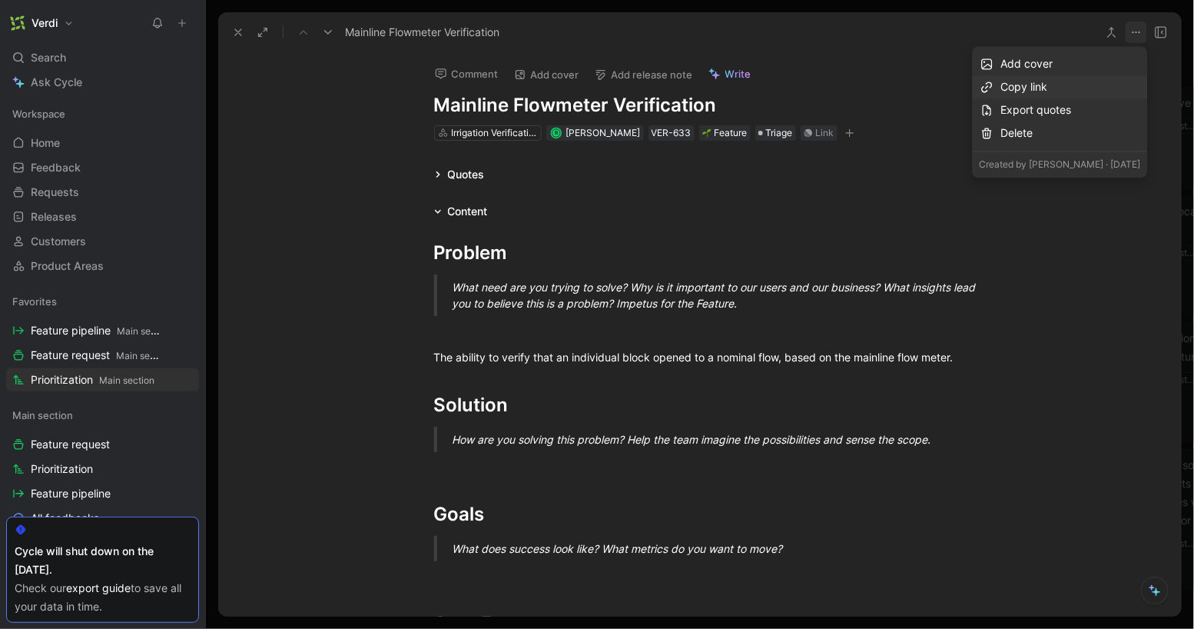
click at [1071, 89] on div "Copy link" at bounding box center [1071, 87] width 140 height 18
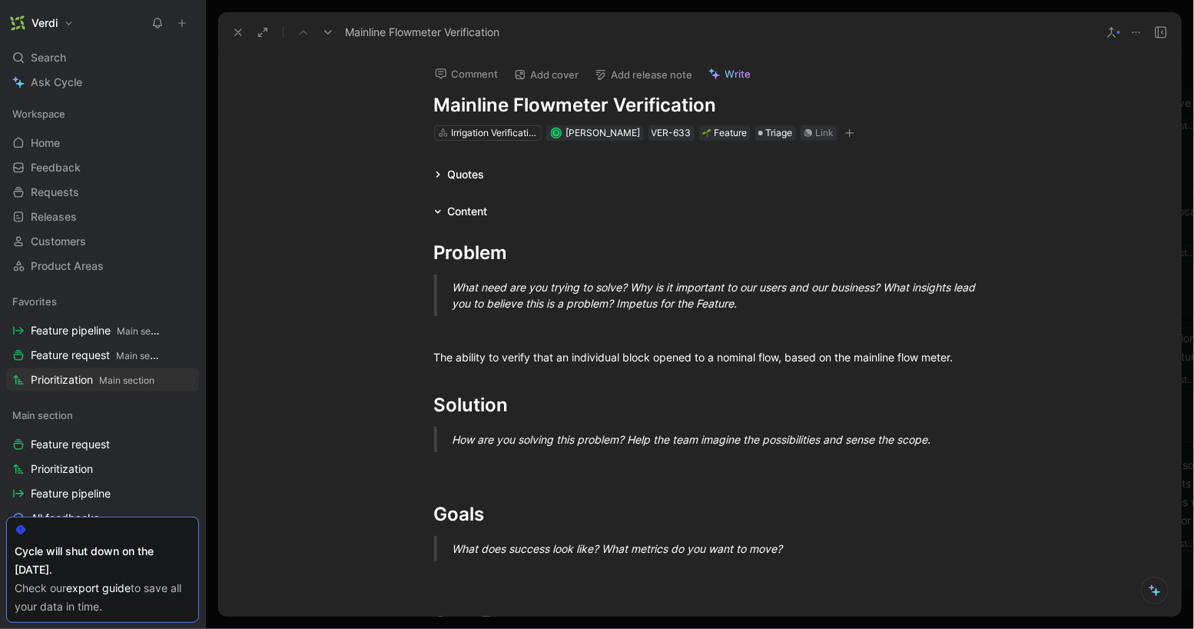
click at [236, 32] on icon at bounding box center [238, 32] width 12 height 12
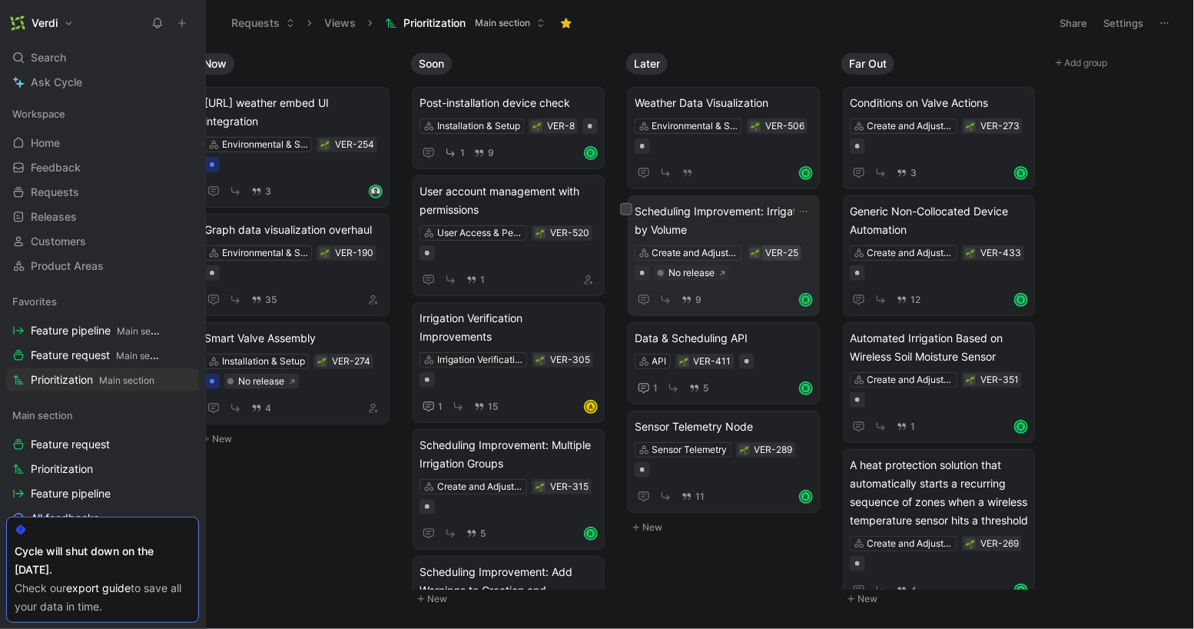
scroll to position [0, 238]
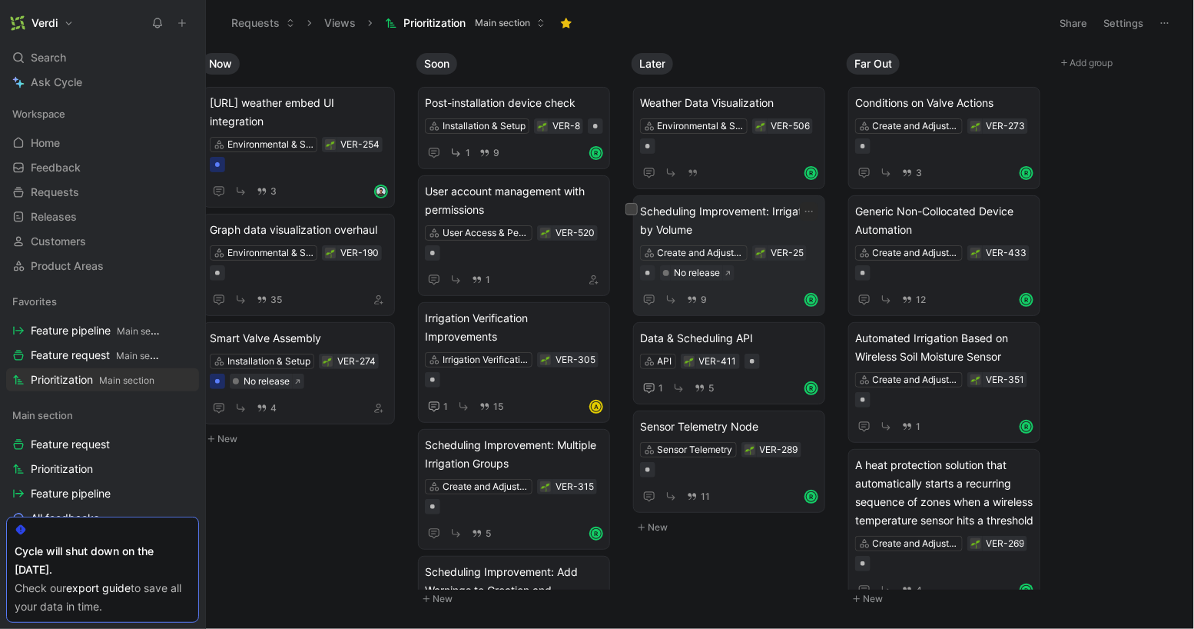
click at [700, 217] on span "Scheduling Improvement: Irrigation by Volume" at bounding box center [729, 220] width 178 height 37
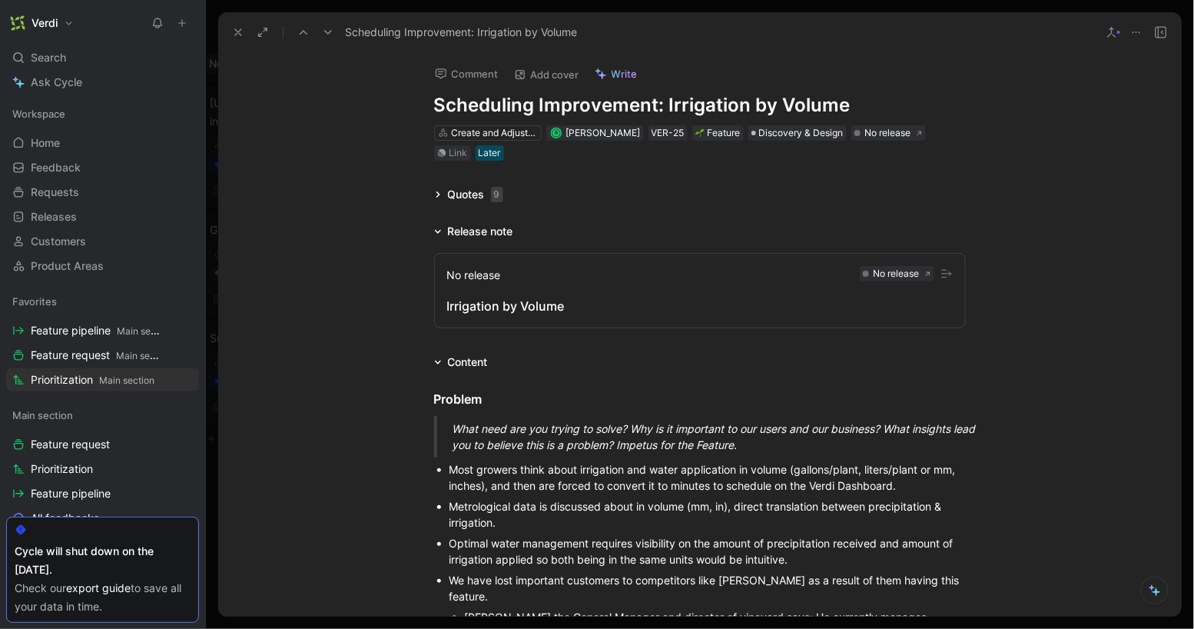
drag, startPoint x: 666, startPoint y: 101, endPoint x: 437, endPoint y: 108, distance: 228.3
click at [437, 108] on h1 "Scheduling Improvement: Irrigation by Volume" at bounding box center [700, 105] width 532 height 25
click at [513, 106] on h1 "Irrigation by Volume" at bounding box center [700, 105] width 532 height 25
click at [261, 123] on div "Comment Add cover Write Irrigation Scheduling by Volume Create and Adjust Irrig…" at bounding box center [699, 334] width 963 height 564
click at [241, 41] on button at bounding box center [238, 33] width 22 height 22
